Goal: Task Accomplishment & Management: Use online tool/utility

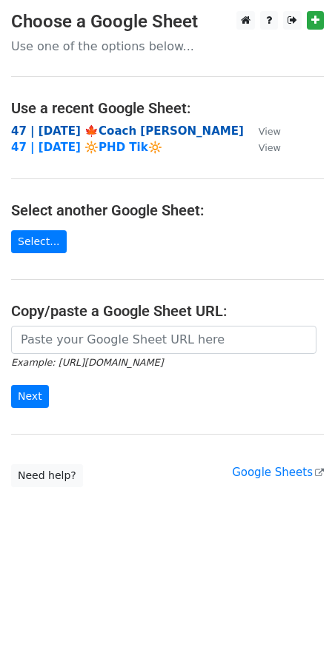
click at [124, 127] on strong "47 | [DATE] 🍁Coach [PERSON_NAME]" at bounding box center [127, 130] width 233 height 13
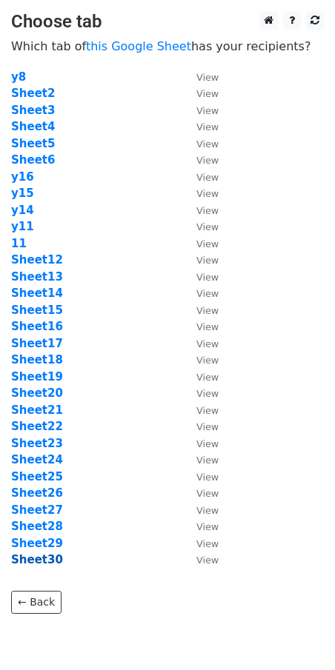
click at [45, 564] on strong "Sheet30" at bounding box center [37, 559] width 52 height 13
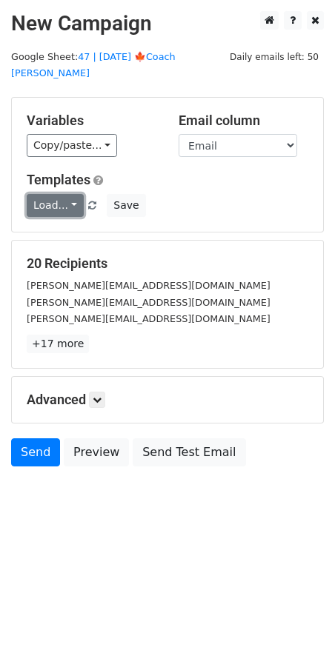
click at [49, 194] on link "Load..." at bounding box center [55, 205] width 57 height 23
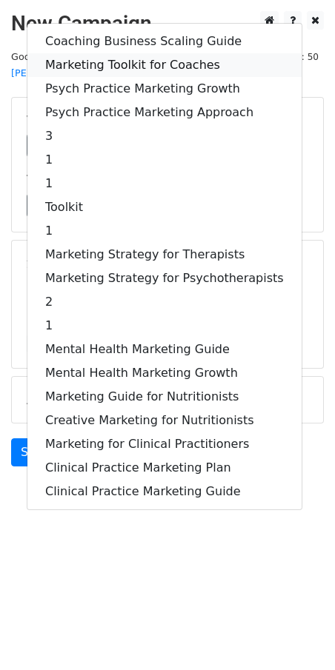
click at [138, 53] on link "Marketing Toolkit for Coaches" at bounding box center [164, 65] width 274 height 24
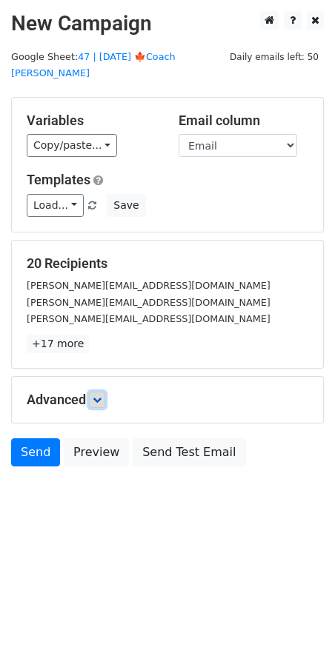
click at [99, 392] on link at bounding box center [97, 400] width 16 height 16
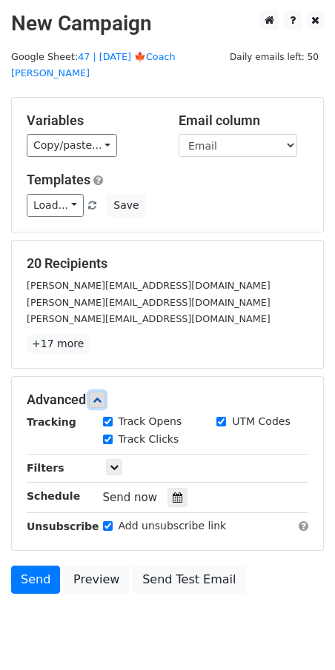
scroll to position [50, 0]
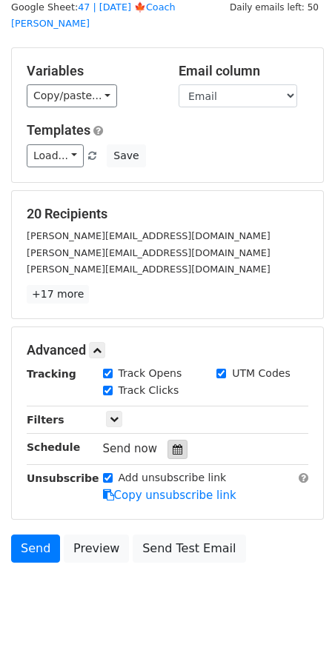
click at [173, 444] on icon at bounding box center [178, 449] width 10 height 10
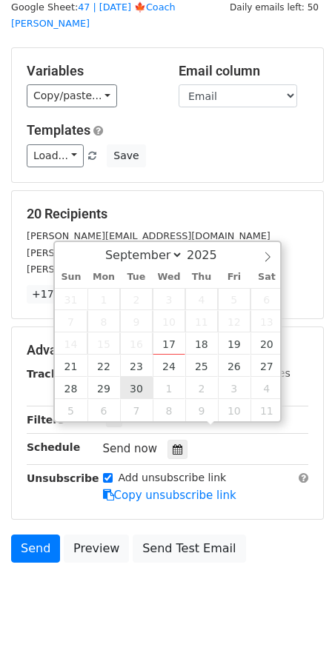
type input "2025-09-30 12:00"
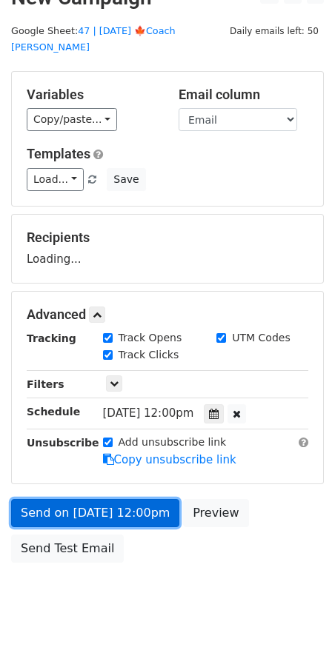
click at [87, 499] on link "Send on Sep 30 at 12:00pm" at bounding box center [95, 513] width 168 height 28
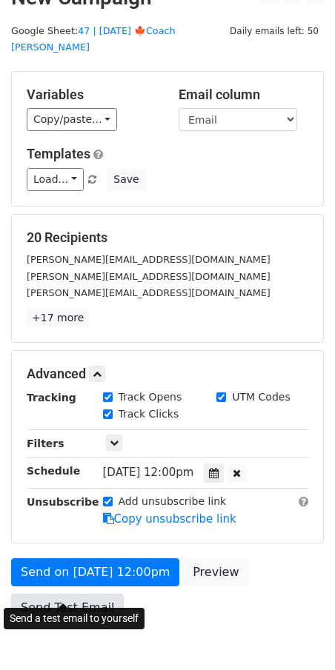
click at [55, 594] on link "Send Test Email" at bounding box center [67, 608] width 113 height 28
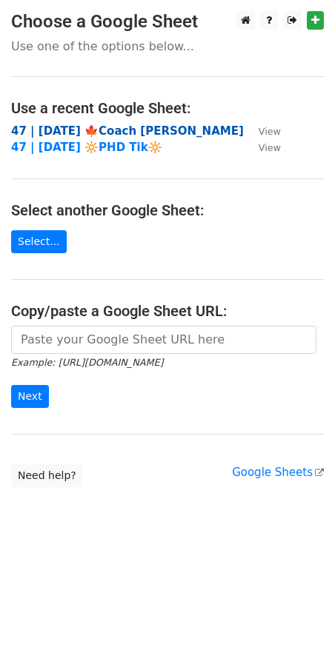
click at [86, 127] on strong "47 | SEP 11 '25 🍁Coach Tik" at bounding box center [127, 130] width 233 height 13
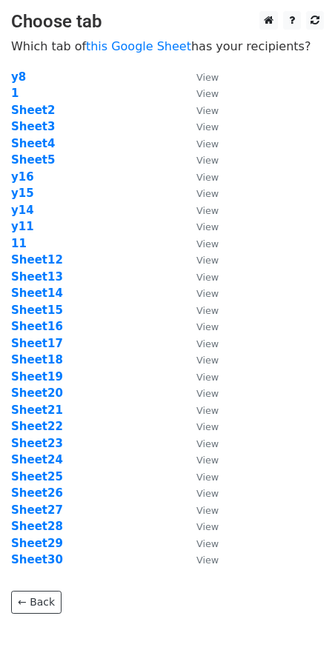
click at [17, 95] on td "1" at bounding box center [96, 93] width 170 height 17
click at [14, 93] on strong "1" at bounding box center [14, 93] width 7 height 13
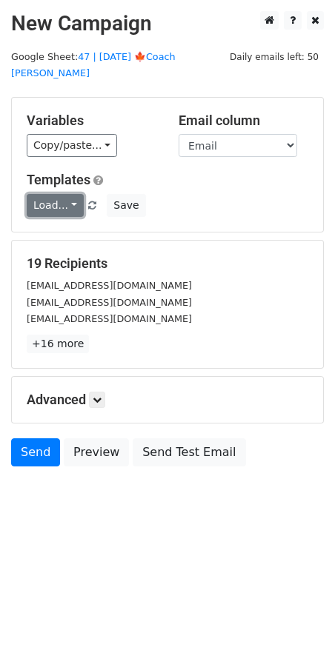
click at [42, 194] on link "Load..." at bounding box center [55, 205] width 57 height 23
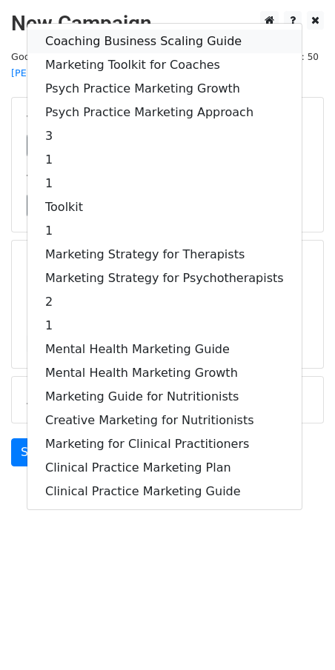
click at [128, 30] on link "Coaching Business Scaling Guide" at bounding box center [164, 42] width 274 height 24
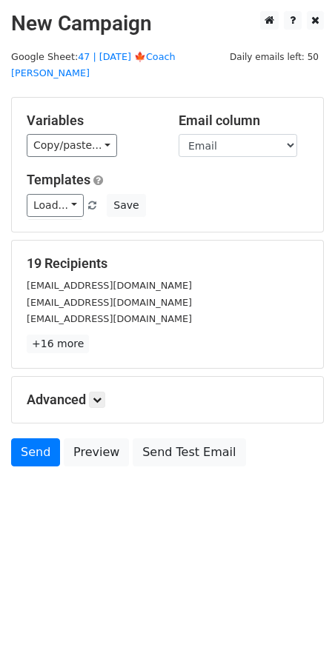
click at [103, 377] on div "Advanced Tracking Track Opens UTM Codes Track Clicks Filters Only include sprea…" at bounding box center [167, 400] width 311 height 46
click at [98, 395] on icon at bounding box center [97, 399] width 9 height 9
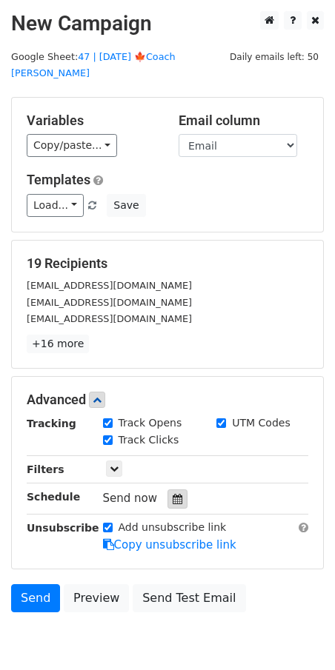
click at [172, 489] on div at bounding box center [177, 498] width 20 height 19
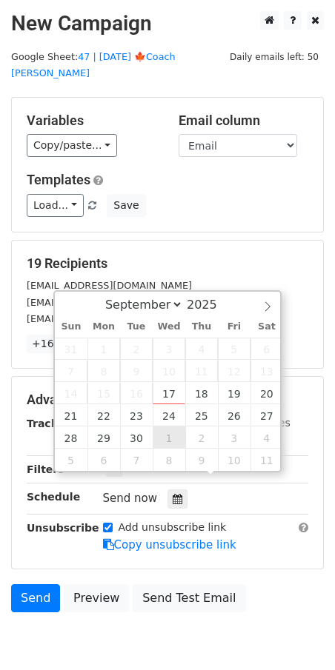
type input "2025-10-01 12:00"
select select "9"
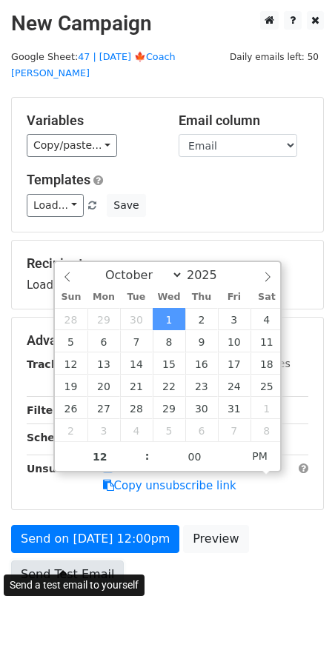
click at [97, 561] on link "Send Test Email" at bounding box center [67, 575] width 113 height 28
